Goal: Contribute content

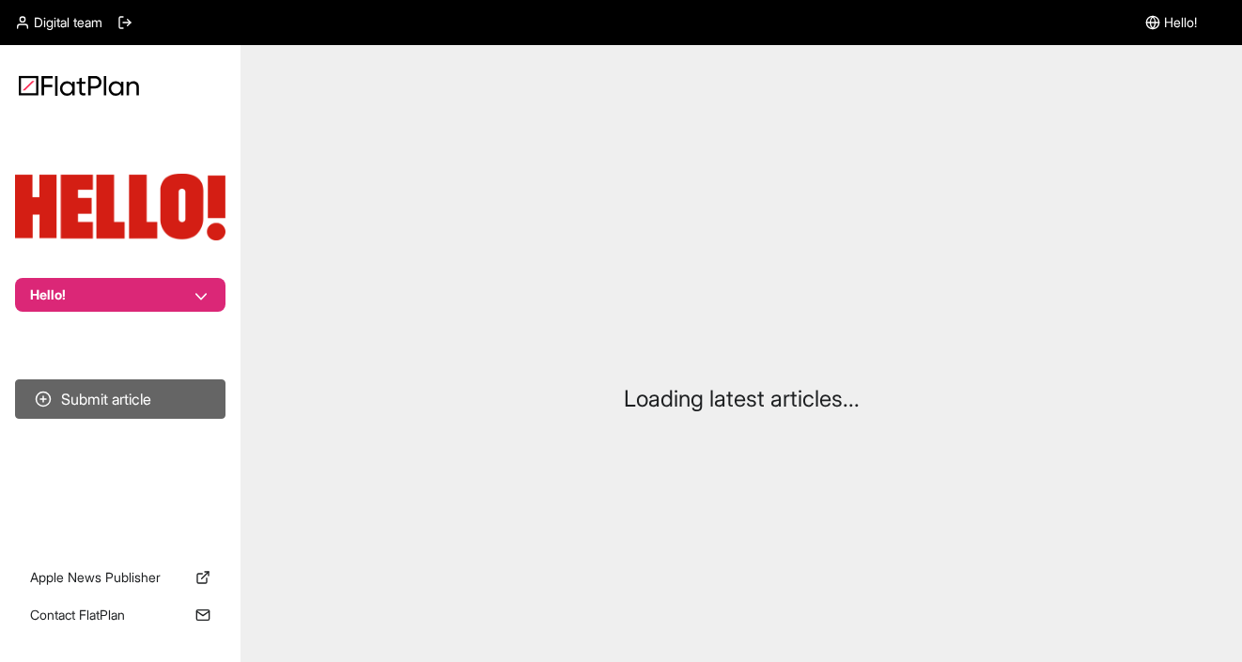
click at [149, 398] on button "Submit article" at bounding box center [120, 398] width 210 height 39
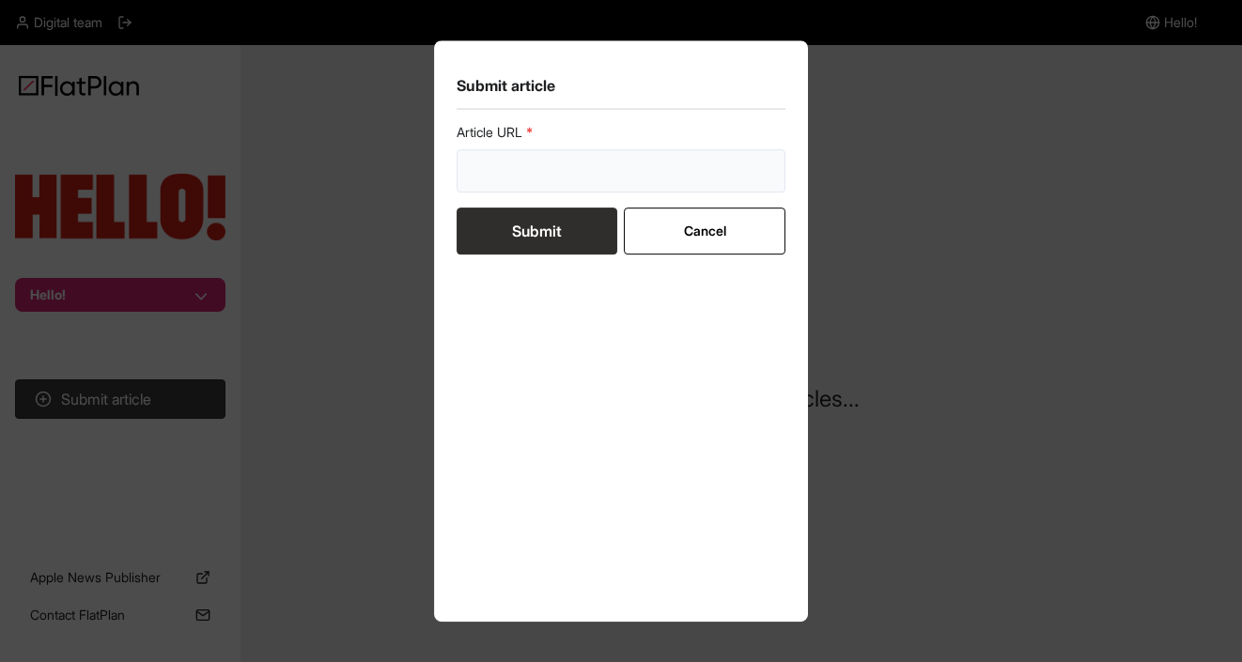
click at [564, 159] on input "url" at bounding box center [620, 170] width 329 height 43
paste input "[URL][DOMAIN_NAME]"
type input "[URL][DOMAIN_NAME]"
click at [555, 240] on button "Submit" at bounding box center [536, 231] width 161 height 47
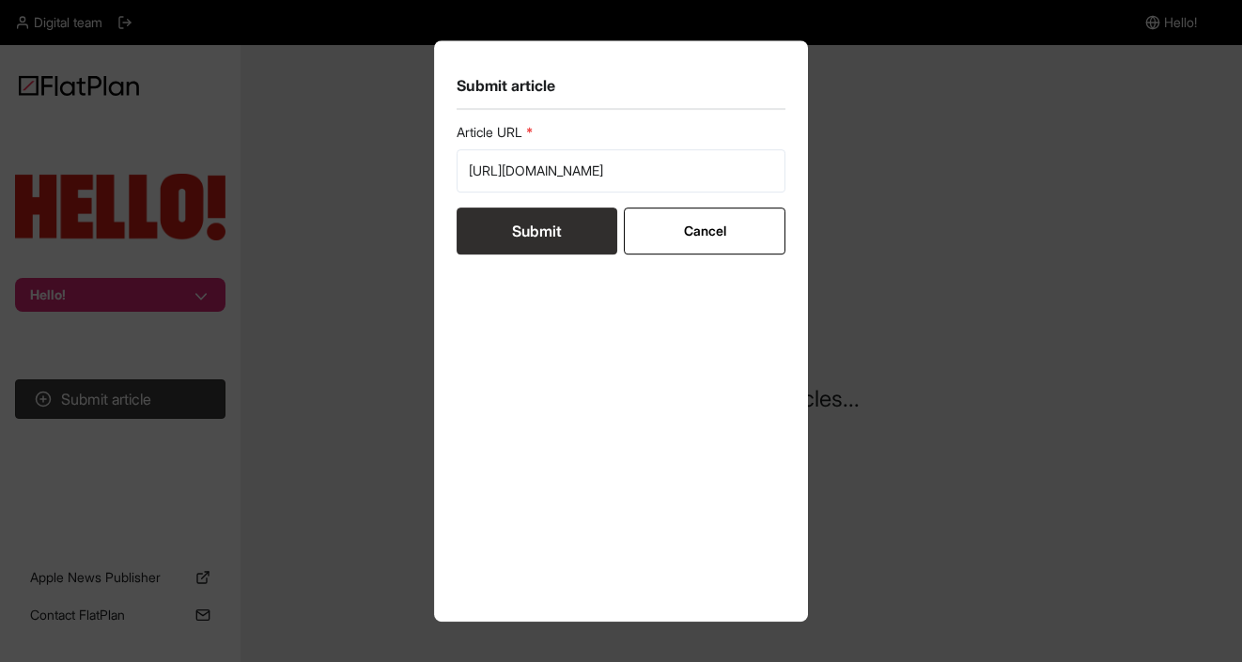
scroll to position [0, 0]
